Goal: Navigation & Orientation: Find specific page/section

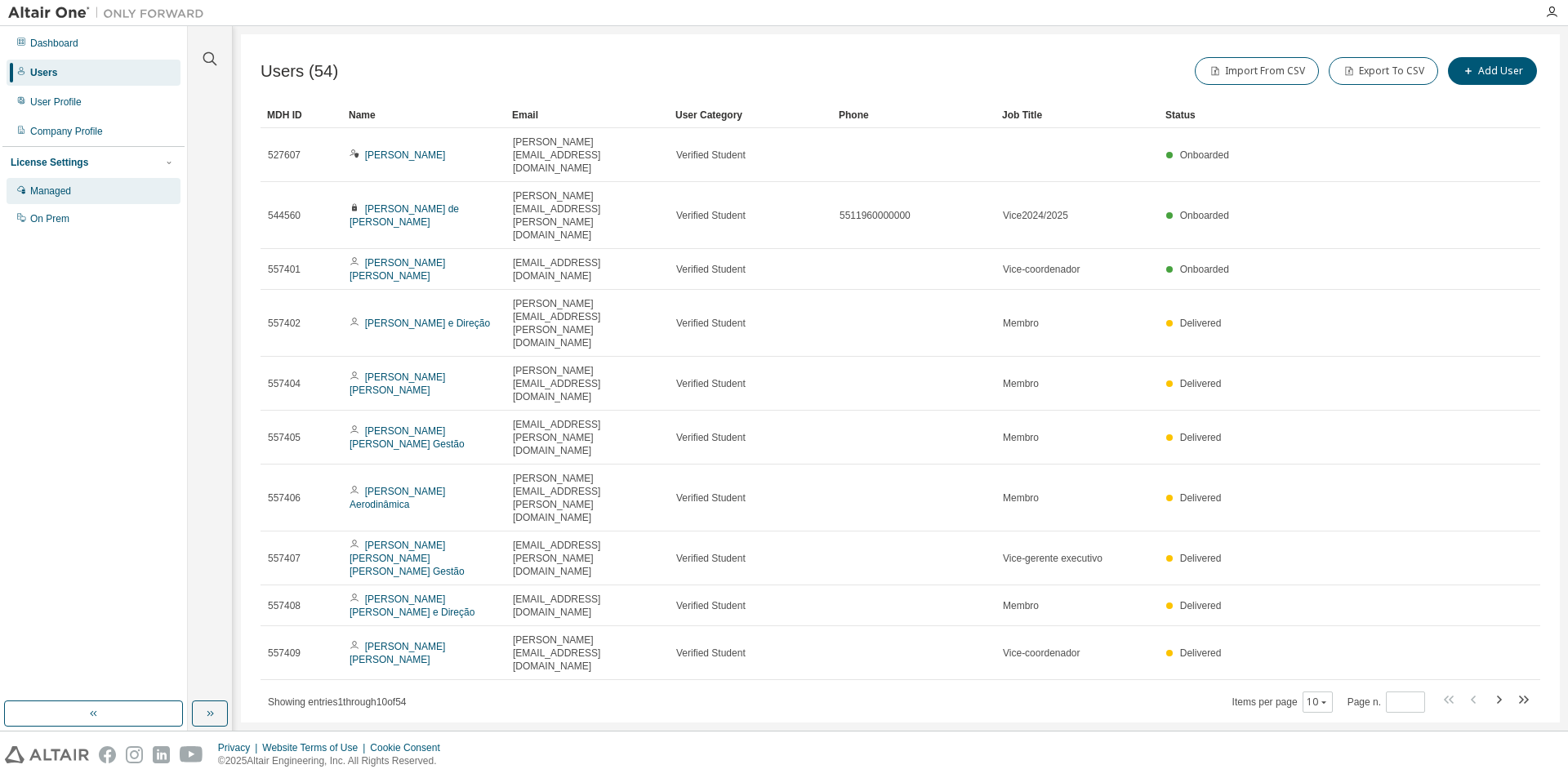
click at [80, 191] on div "Managed" at bounding box center [93, 191] width 173 height 26
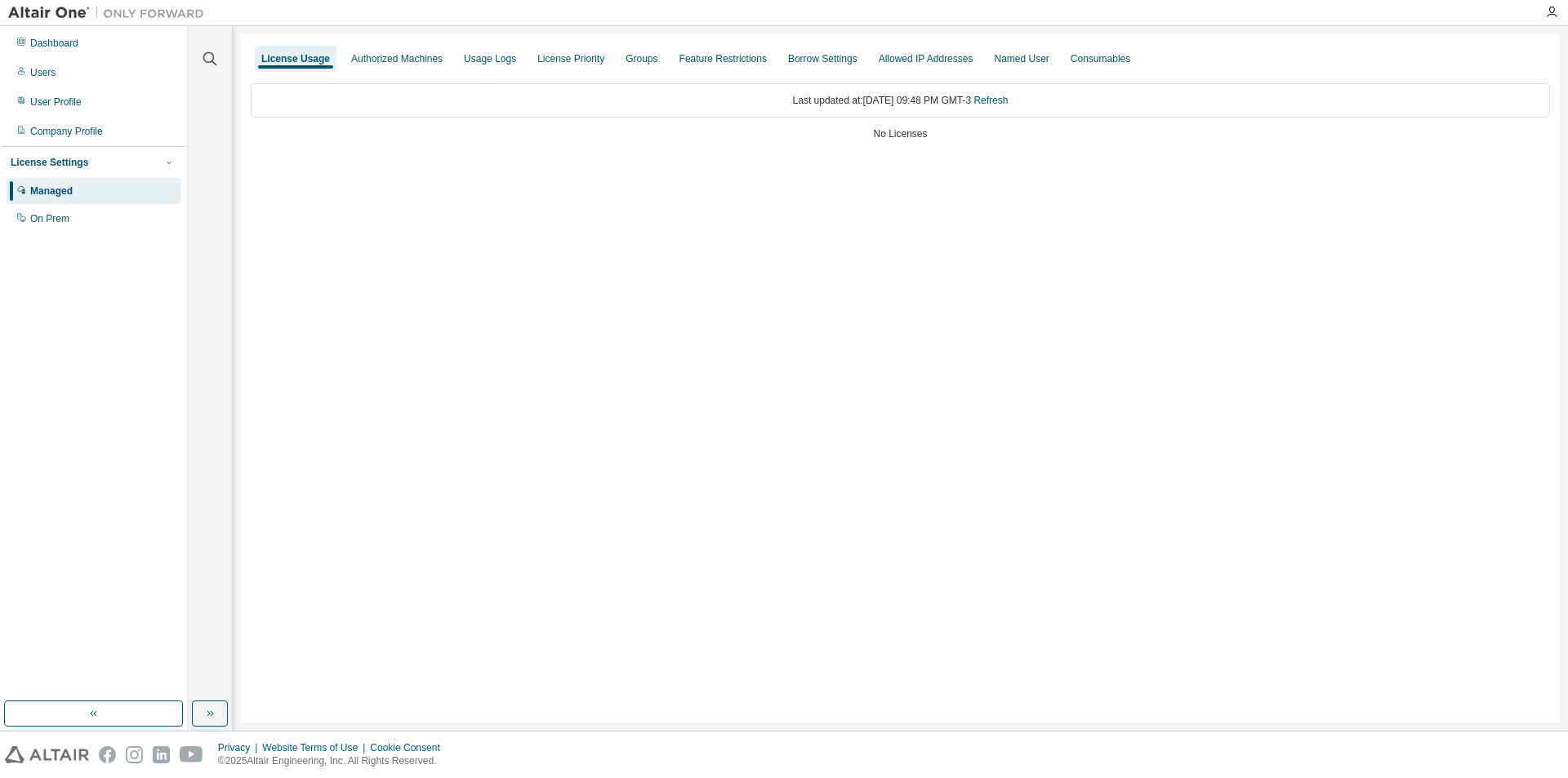
click at [691, 208] on div "License Usage Authorized Machines Usage Logs License Priority Groups Feature Re…" at bounding box center [901, 378] width 1319 height 688
click at [691, 207] on div "License Usage Authorized Machines Usage Logs License Priority Groups Feature Re…" at bounding box center [901, 378] width 1319 height 688
click at [144, 39] on div "Dashboard" at bounding box center [93, 43] width 173 height 26
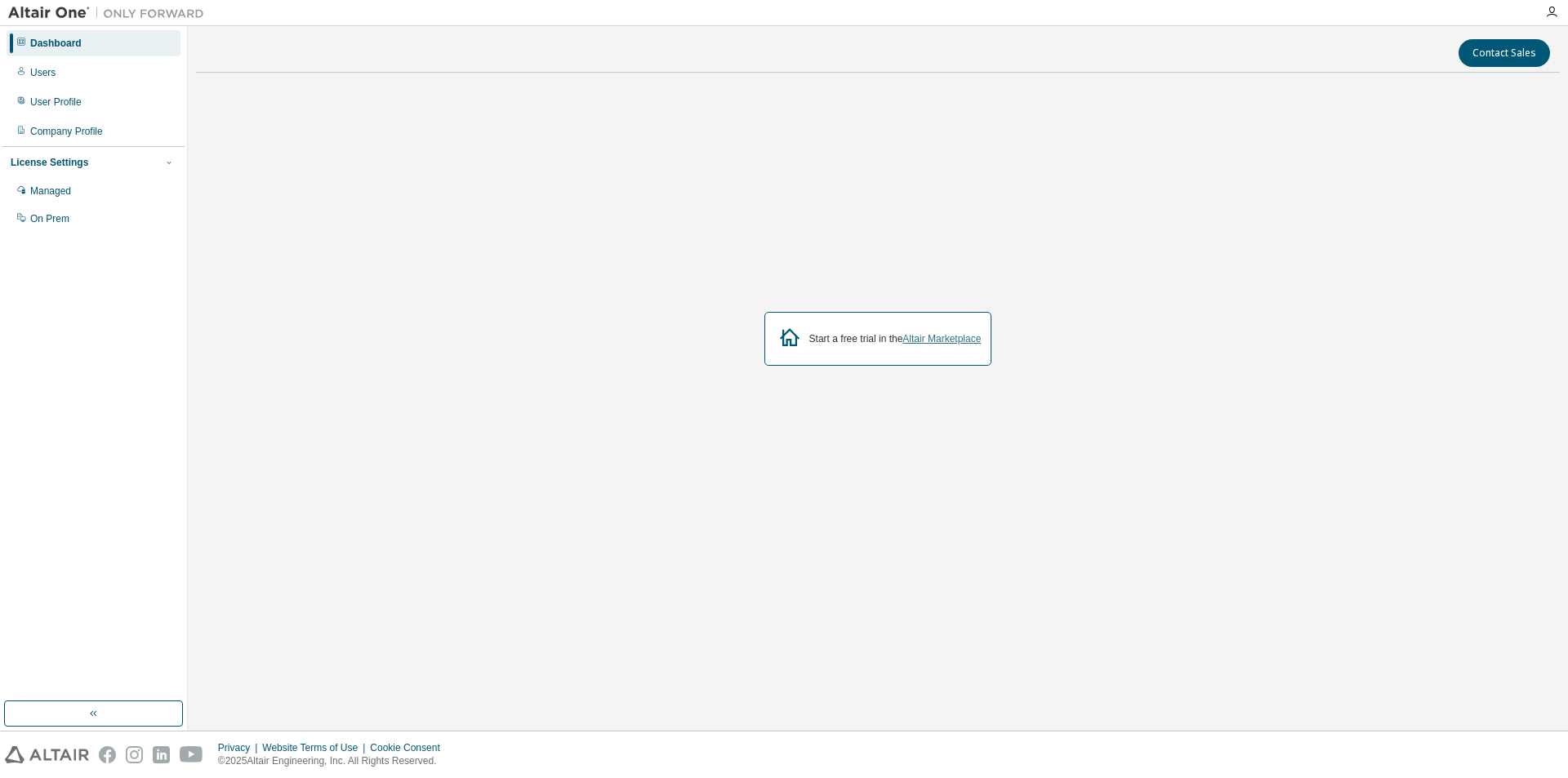
click at [937, 334] on link "Altair Marketplace" at bounding box center [942, 339] width 78 height 12
